Goal: Communication & Community: Answer question/provide support

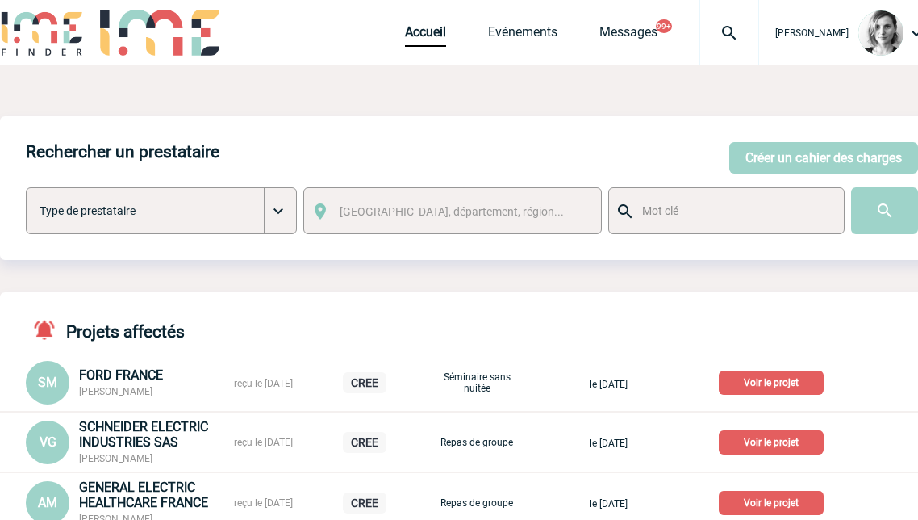
drag, startPoint x: 824, startPoint y: 105, endPoint x: 816, endPoint y: 52, distance: 54.0
click at [758, 27] on img at bounding box center [729, 32] width 58 height 19
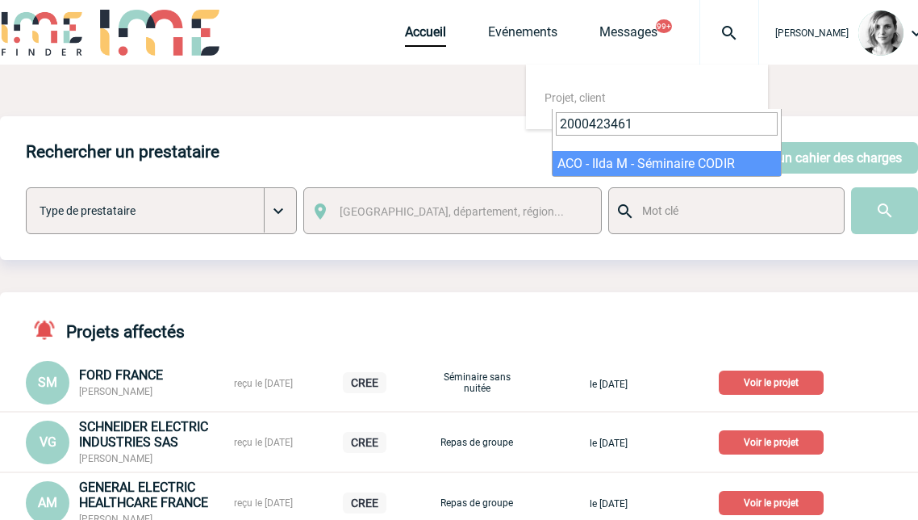
type input "2000423461"
select select "22962"
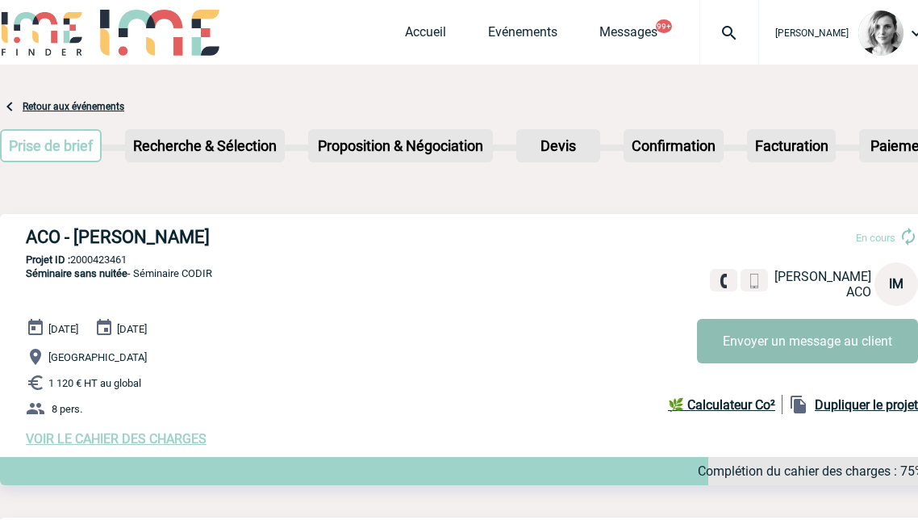
click at [778, 338] on button "Envoyer un message au client" at bounding box center [807, 341] width 221 height 44
click at [779, 348] on button "Envoyer un message au client" at bounding box center [807, 341] width 221 height 44
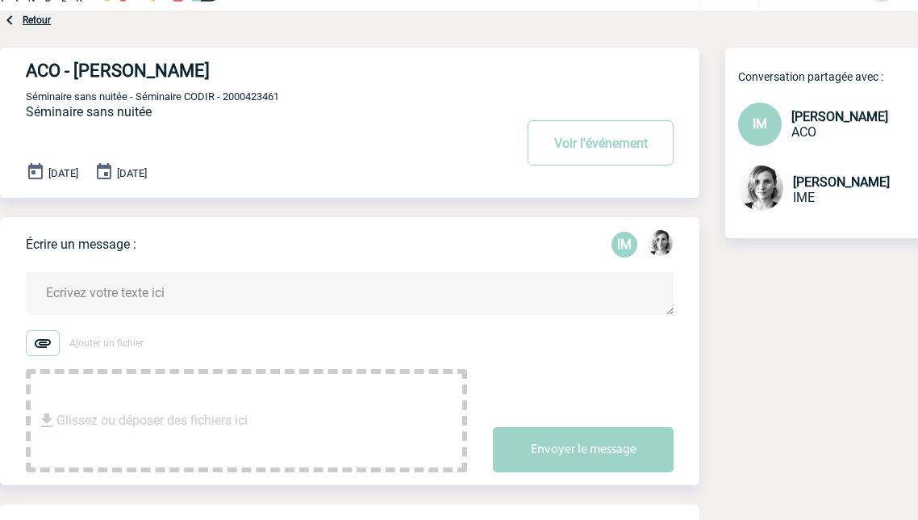
scroll to position [101, 0]
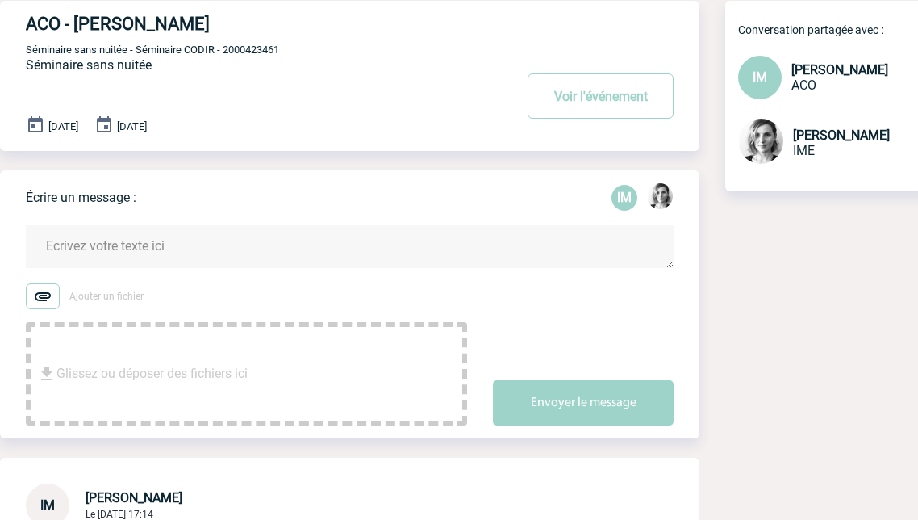
click at [127, 241] on textarea at bounding box center [350, 246] width 648 height 43
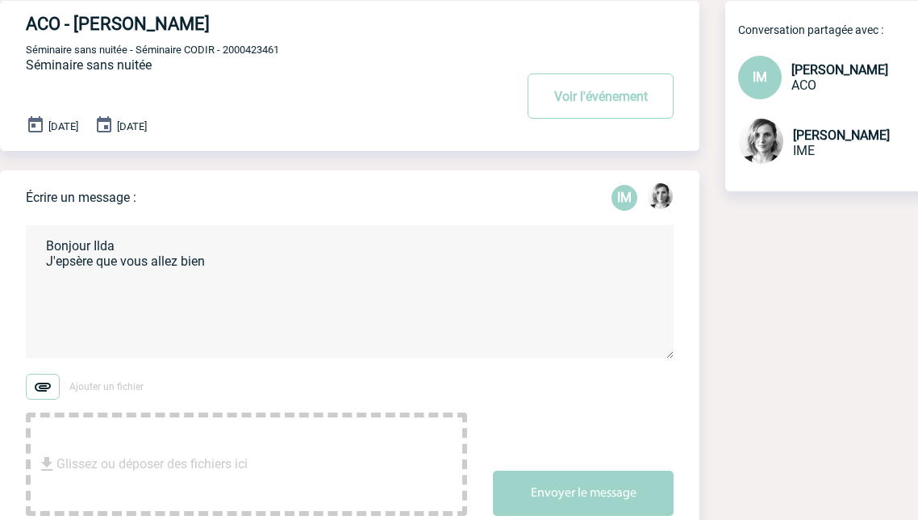
click at [69, 261] on textarea "Bonjour Ilda J'epsère que vous allez bien" at bounding box center [350, 291] width 648 height 133
click at [75, 268] on textarea "Bonjour Ilda J'epsère que vous allez bien" at bounding box center [350, 291] width 648 height 133
click at [69, 261] on textarea "Bonjour Ilda J'epsère que vous allez bien" at bounding box center [350, 291] width 648 height 133
click at [236, 265] on textarea "Bonjour Ilda J'espère que vous allez bien" at bounding box center [350, 291] width 648 height 133
click at [242, 290] on textarea "Bonjour Ilda J'espère que vous allez bien Nous avons réceptionné la facture la …" at bounding box center [350, 291] width 648 height 133
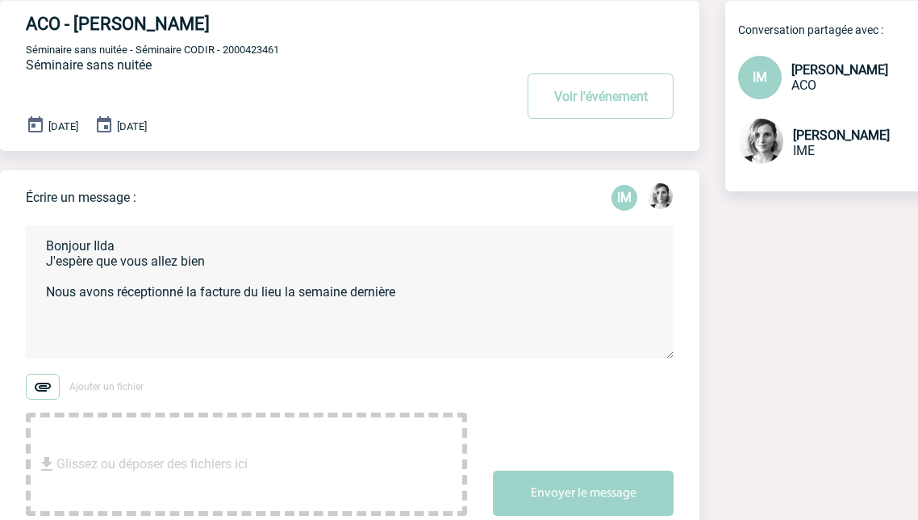
click at [508, 291] on textarea "Bonjour Ilda J'espère que vous allez bien Nous avons réceptionné la facture du …" at bounding box center [350, 291] width 648 height 133
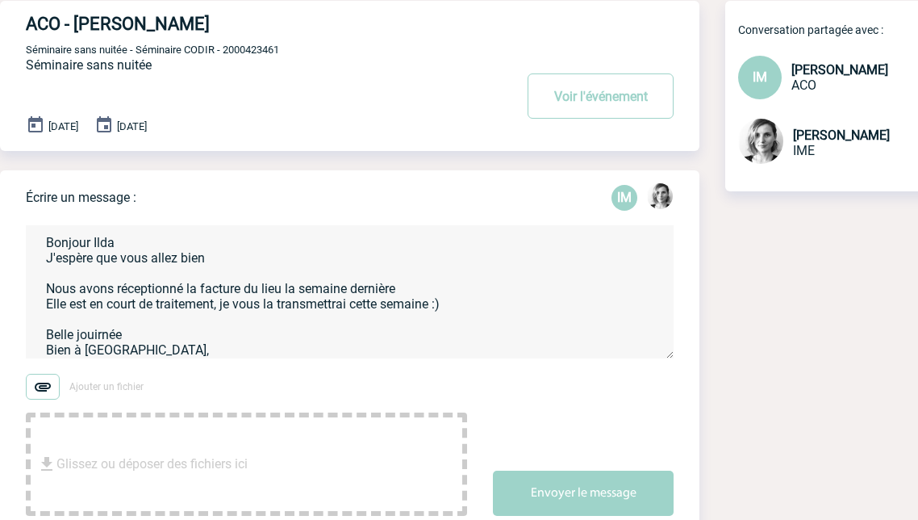
scroll to position [19, 0]
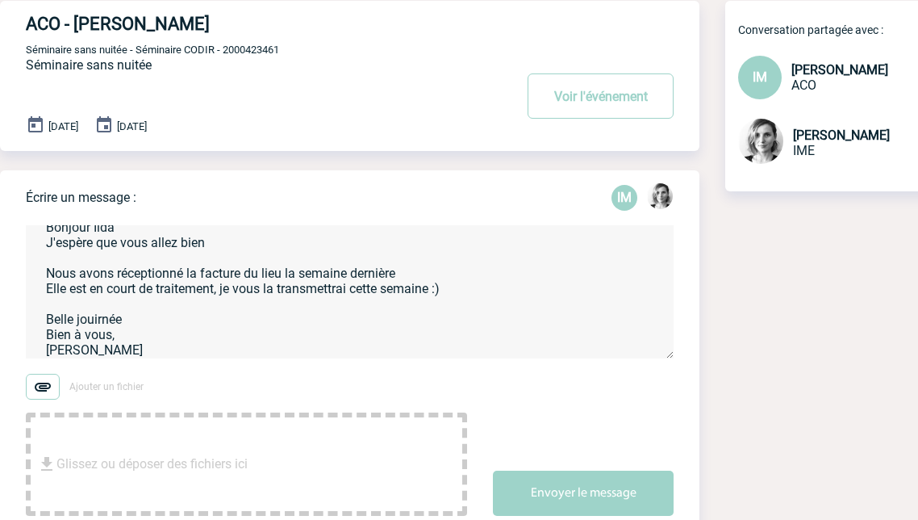
click at [98, 320] on textarea "Bonjour Ilda J'espère que vous allez bien Nous avons réceptionné la facture du …" at bounding box center [350, 291] width 648 height 133
click at [103, 320] on textarea "Bonjour Ilda J'espère que vous allez bien Nous avons réceptionné la facture du …" at bounding box center [350, 291] width 648 height 133
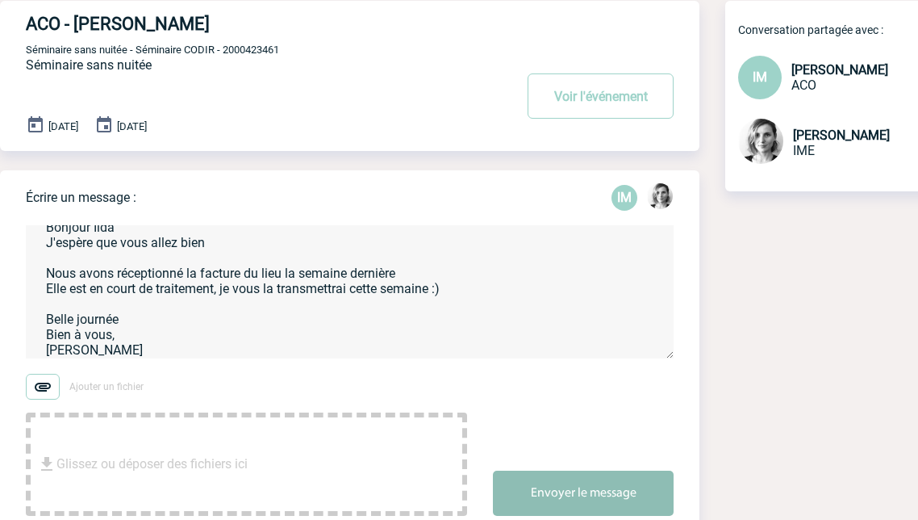
type textarea "Bonjour Ilda J'espère que vous allez bien Nous avons réceptionné la facture du …"
click at [550, 475] on button "Envoyer le message" at bounding box center [583, 492] width 181 height 45
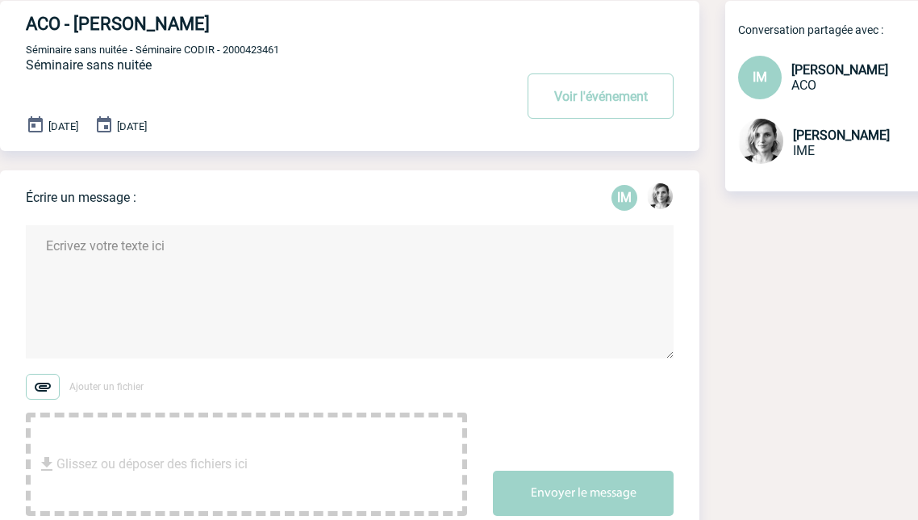
scroll to position [0, 0]
